Goal: Task Accomplishment & Management: Complete application form

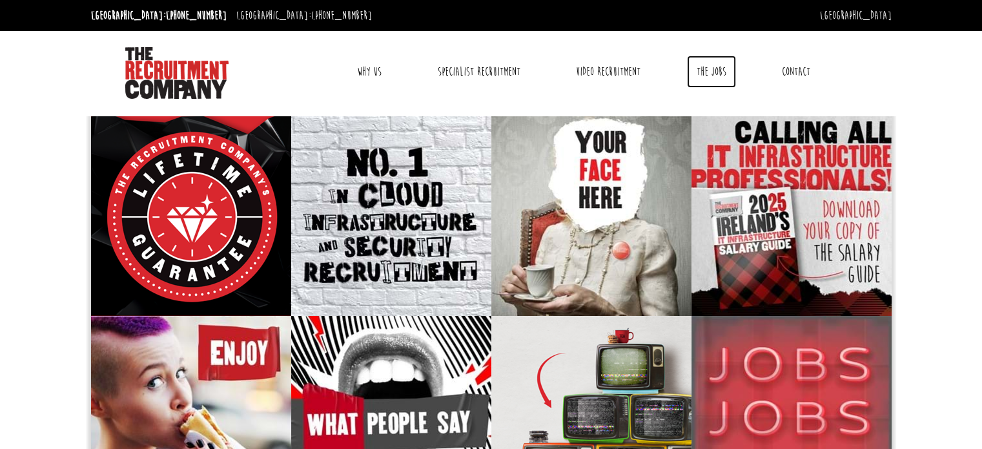
click at [713, 66] on link "The Jobs" at bounding box center [711, 72] width 49 height 32
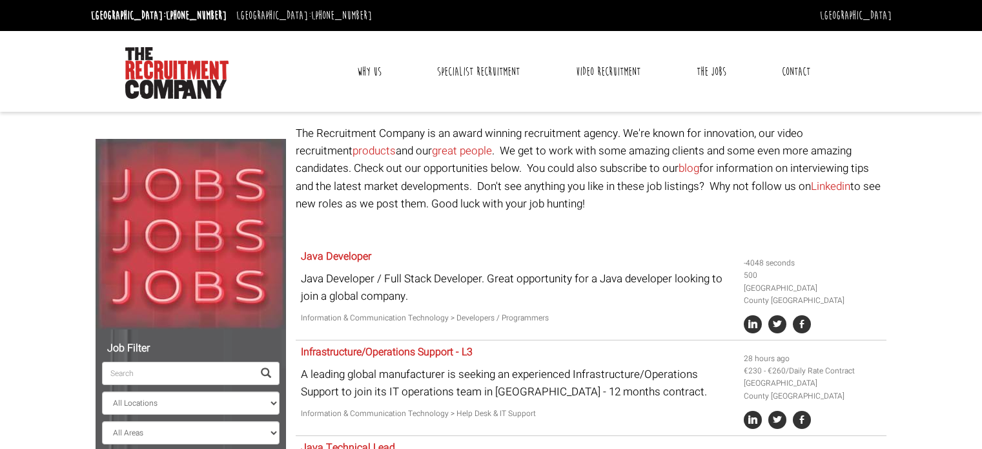
select select "[GEOGRAPHIC_DATA]"
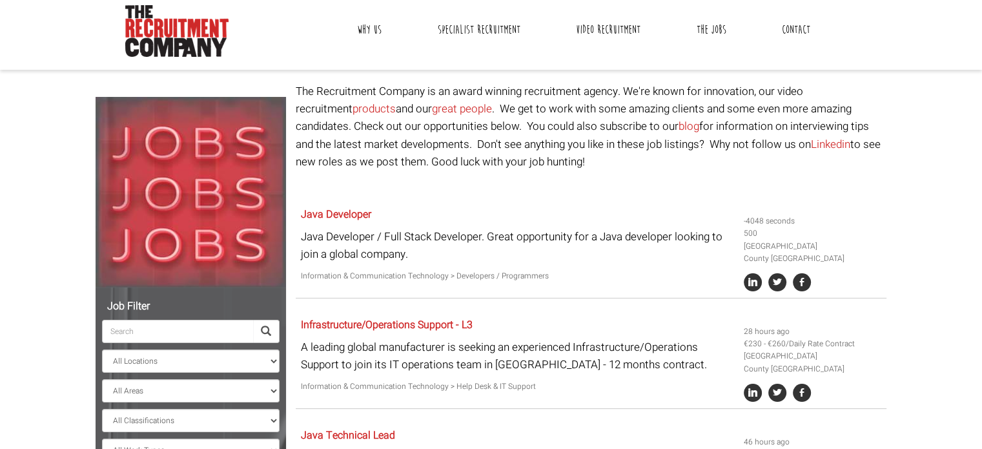
scroll to position [65, 0]
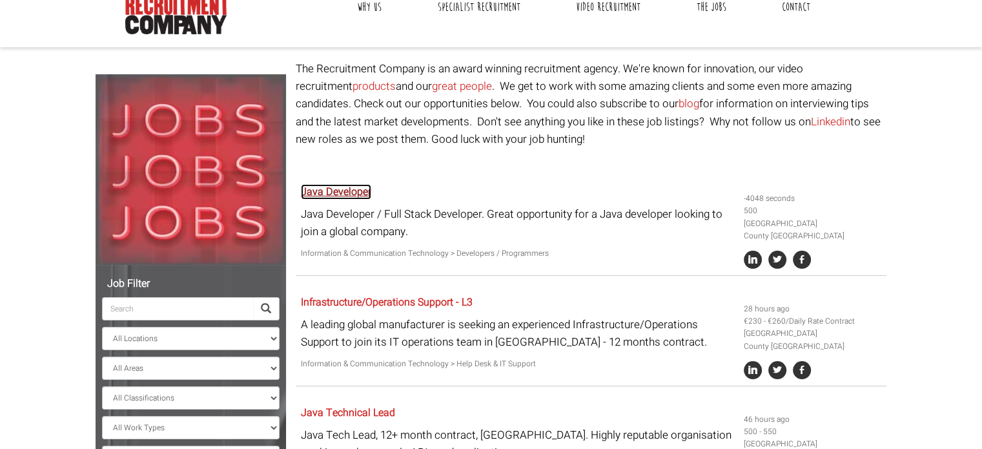
click at [331, 193] on link "Java Developer" at bounding box center [336, 191] width 70 height 15
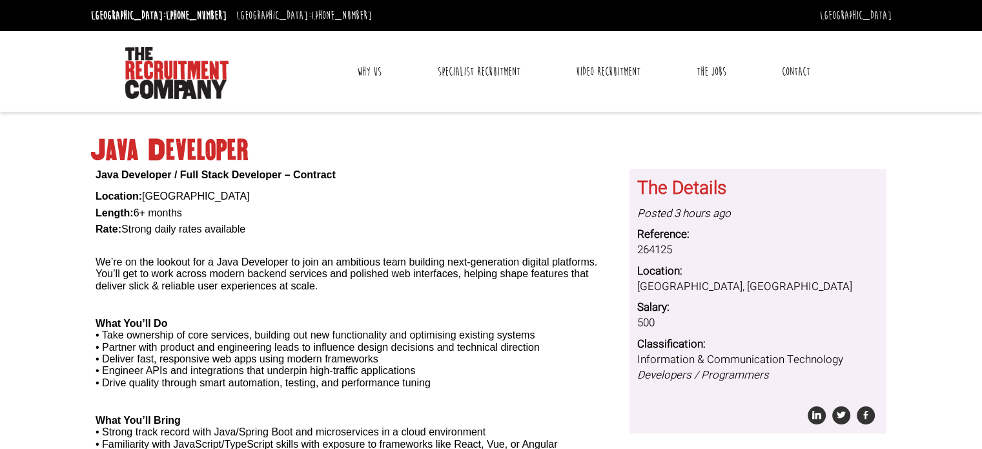
scroll to position [251, 0]
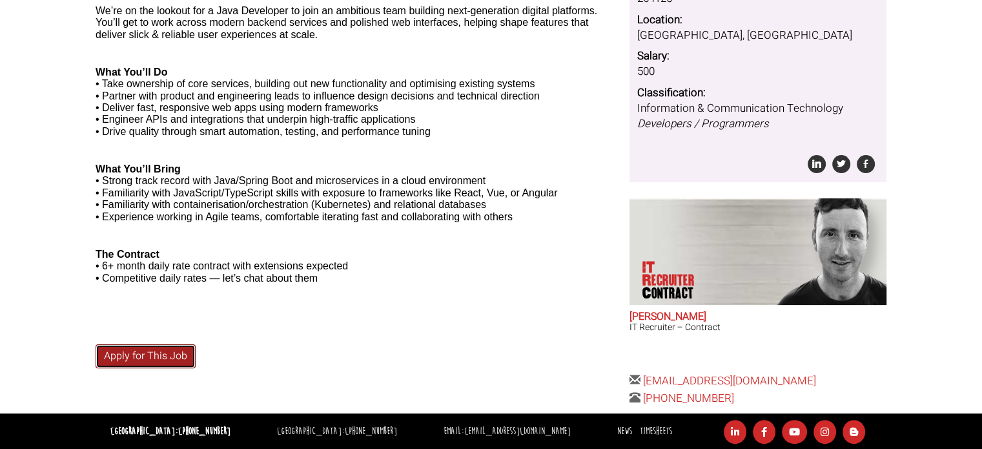
click at [147, 351] on link "Apply for This Job" at bounding box center [146, 356] width 100 height 24
